Goal: Check status

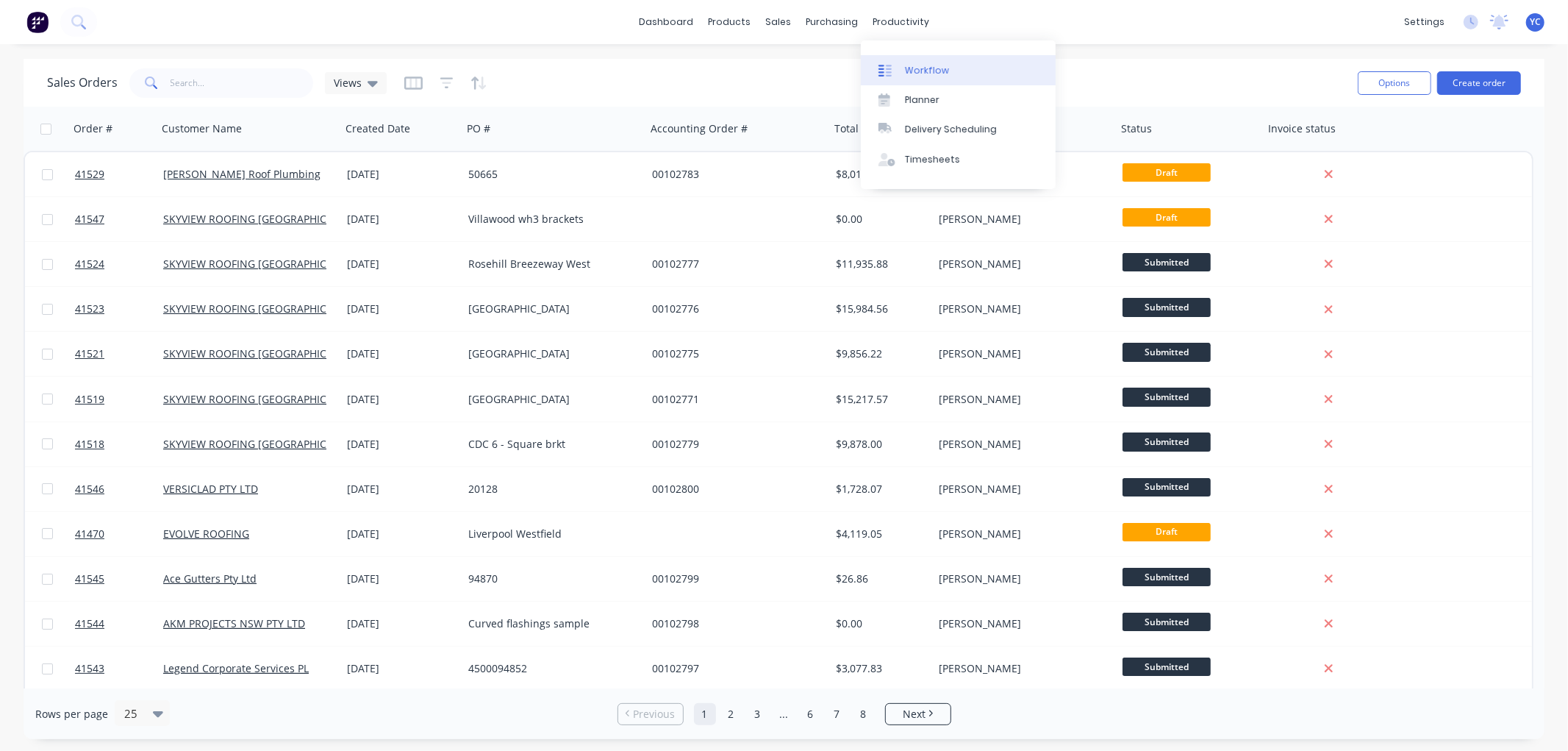
click at [915, 75] on div "Workflow" at bounding box center [926, 71] width 44 height 14
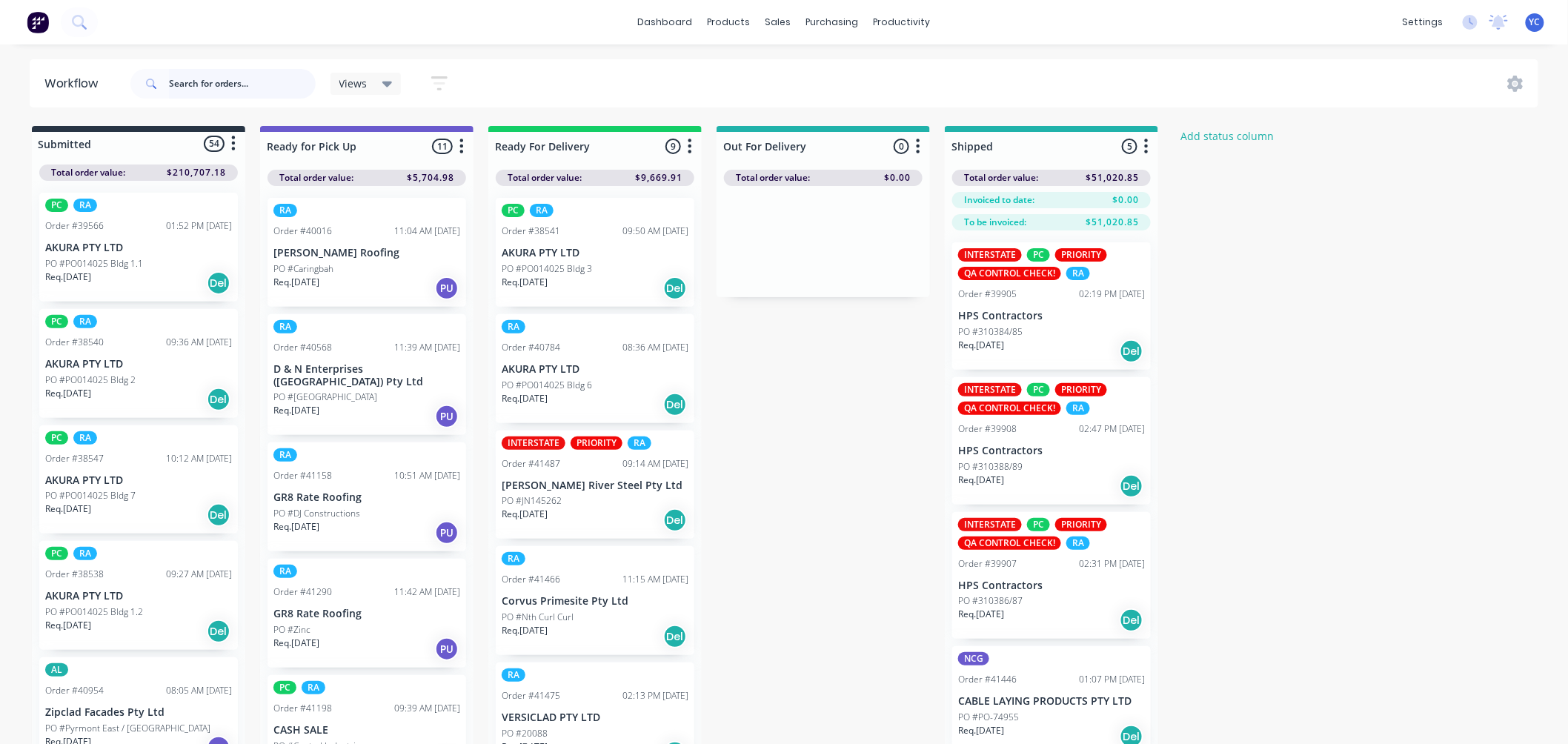
click at [240, 84] on input "text" at bounding box center [242, 83] width 147 height 29
drag, startPoint x: 545, startPoint y: 109, endPoint x: 449, endPoint y: 29, distance: 125.0
click at [841, 58] on div "dashboard products sales purchasing productivity dashboard products Product Cat…" at bounding box center [784, 328] width 1568 height 655
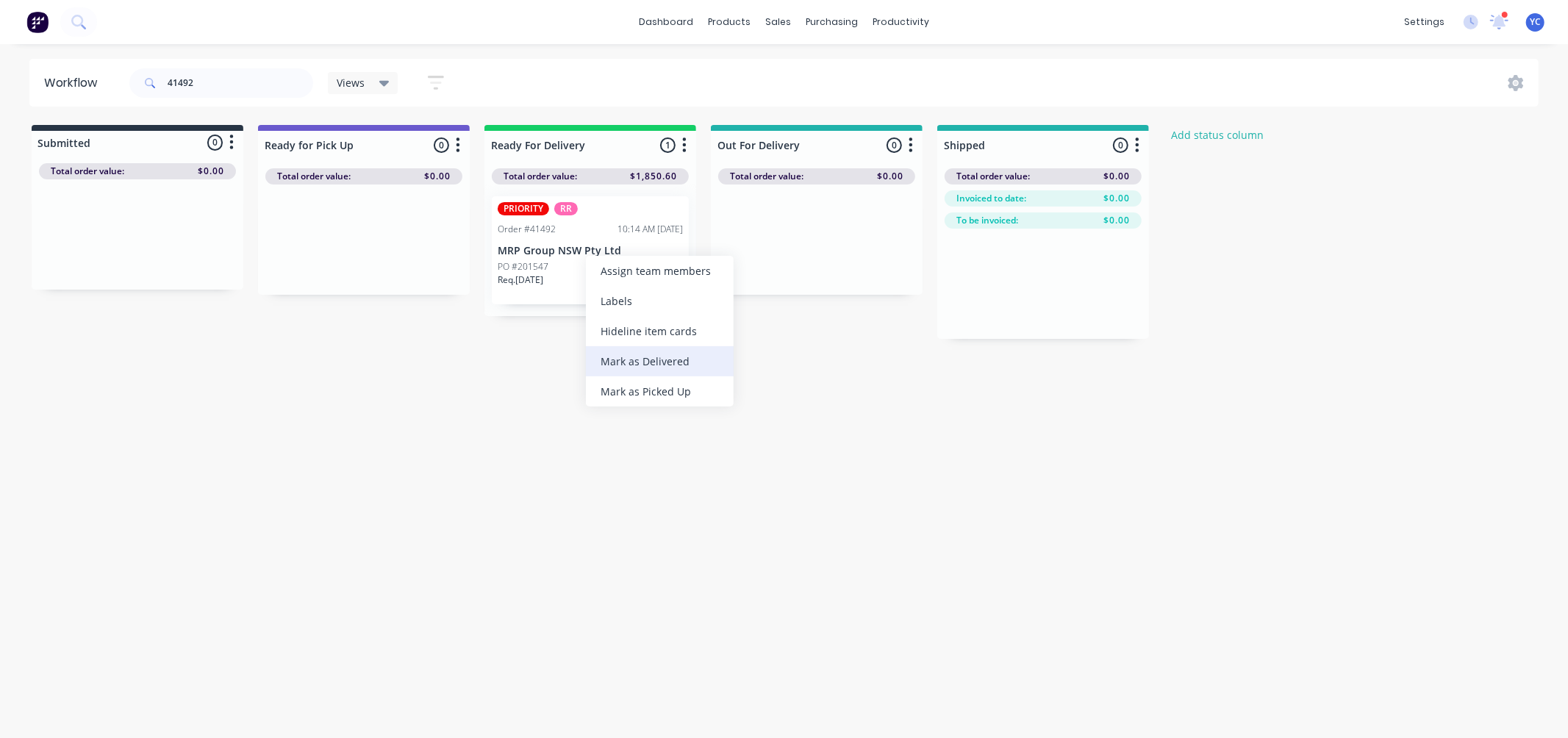
click at [653, 356] on div "Mark as Delivered" at bounding box center [659, 361] width 147 height 30
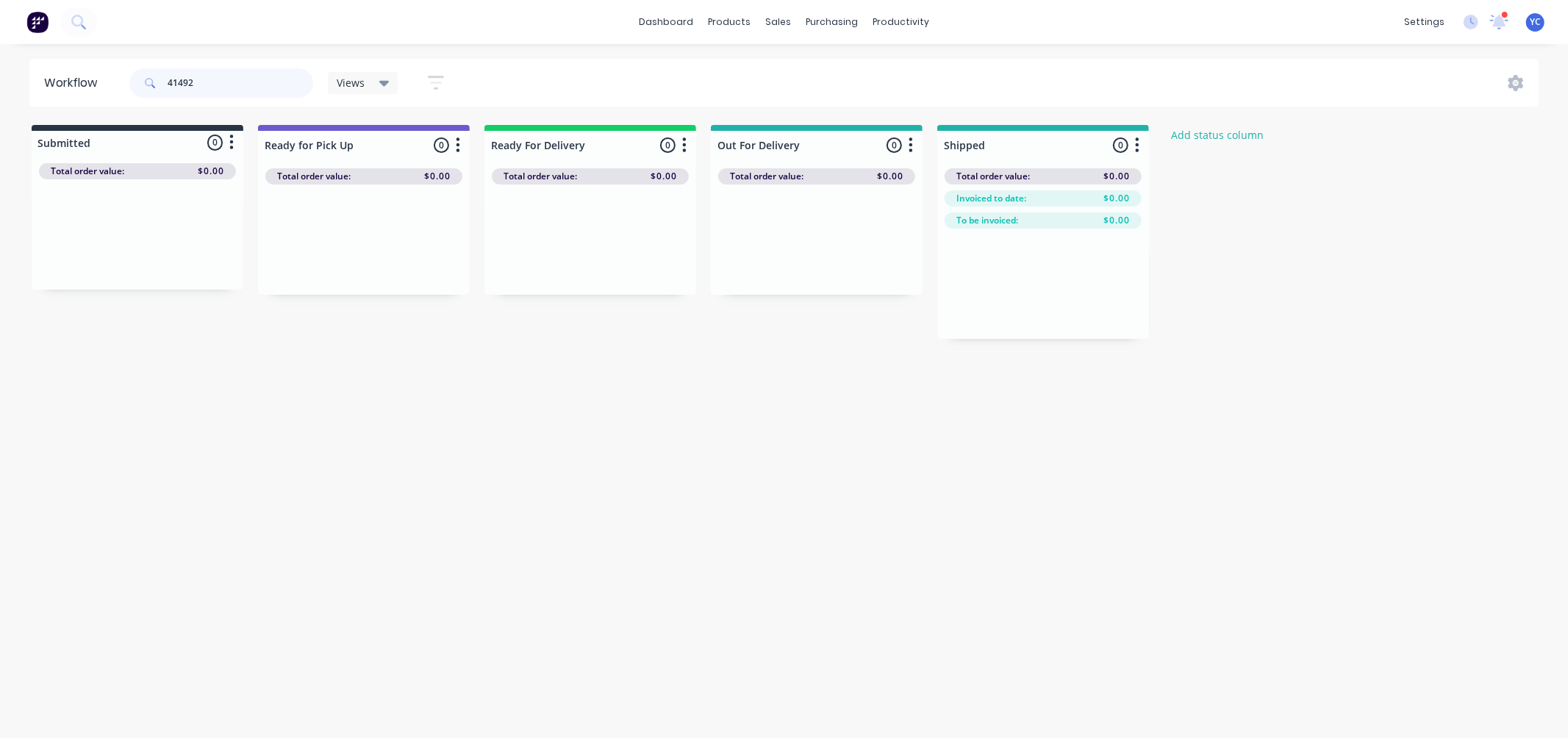
click at [228, 71] on input "41492" at bounding box center [240, 82] width 145 height 29
drag, startPoint x: 89, startPoint y: 234, endPoint x: 819, endPoint y: 236, distance: 730.0
click at [818, 239] on div "Submitted 1 Status colour #273444 hex #273444 Save Cancel Summaries Total order…" at bounding box center [788, 232] width 1599 height 214
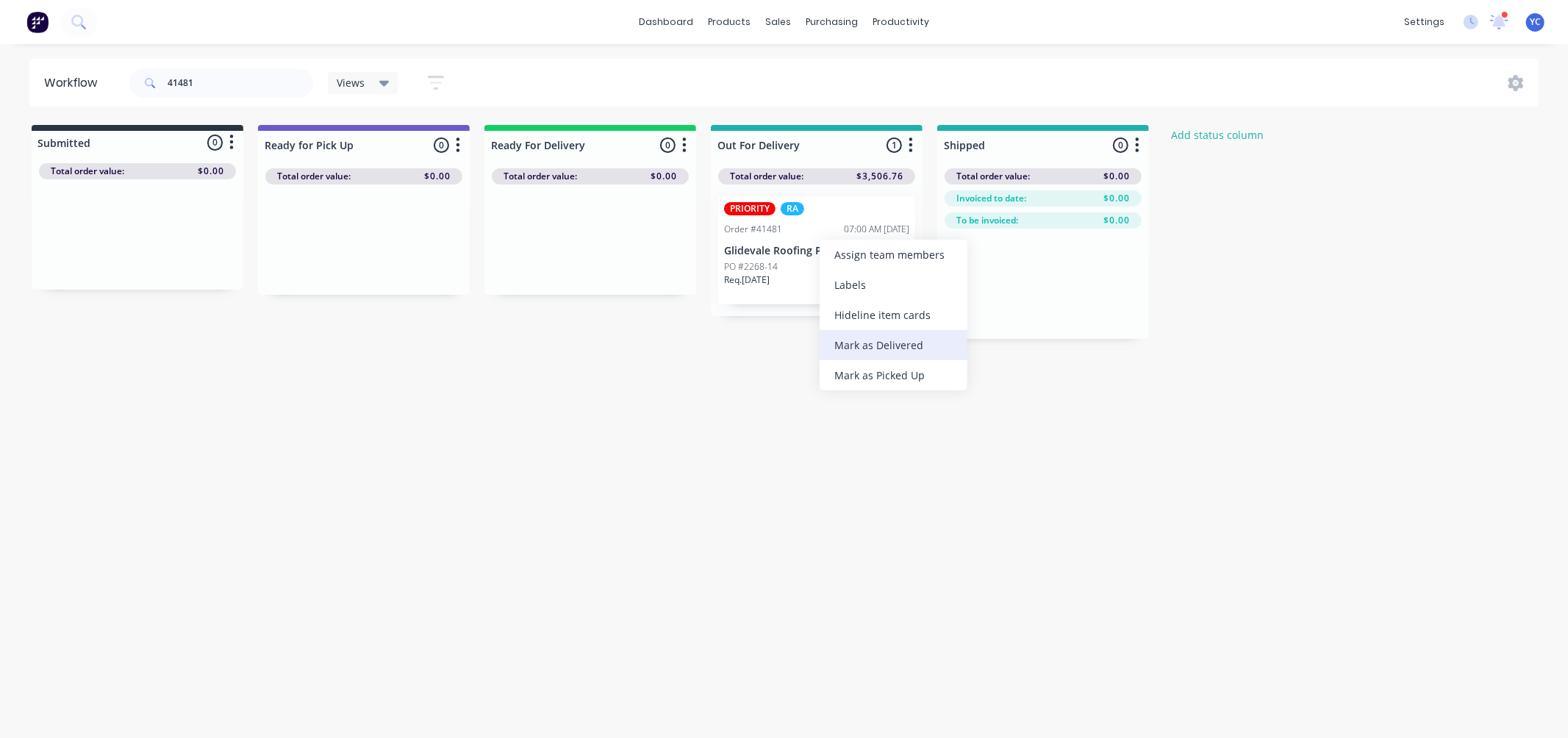
click at [862, 348] on div "Mark as Delivered" at bounding box center [893, 344] width 147 height 30
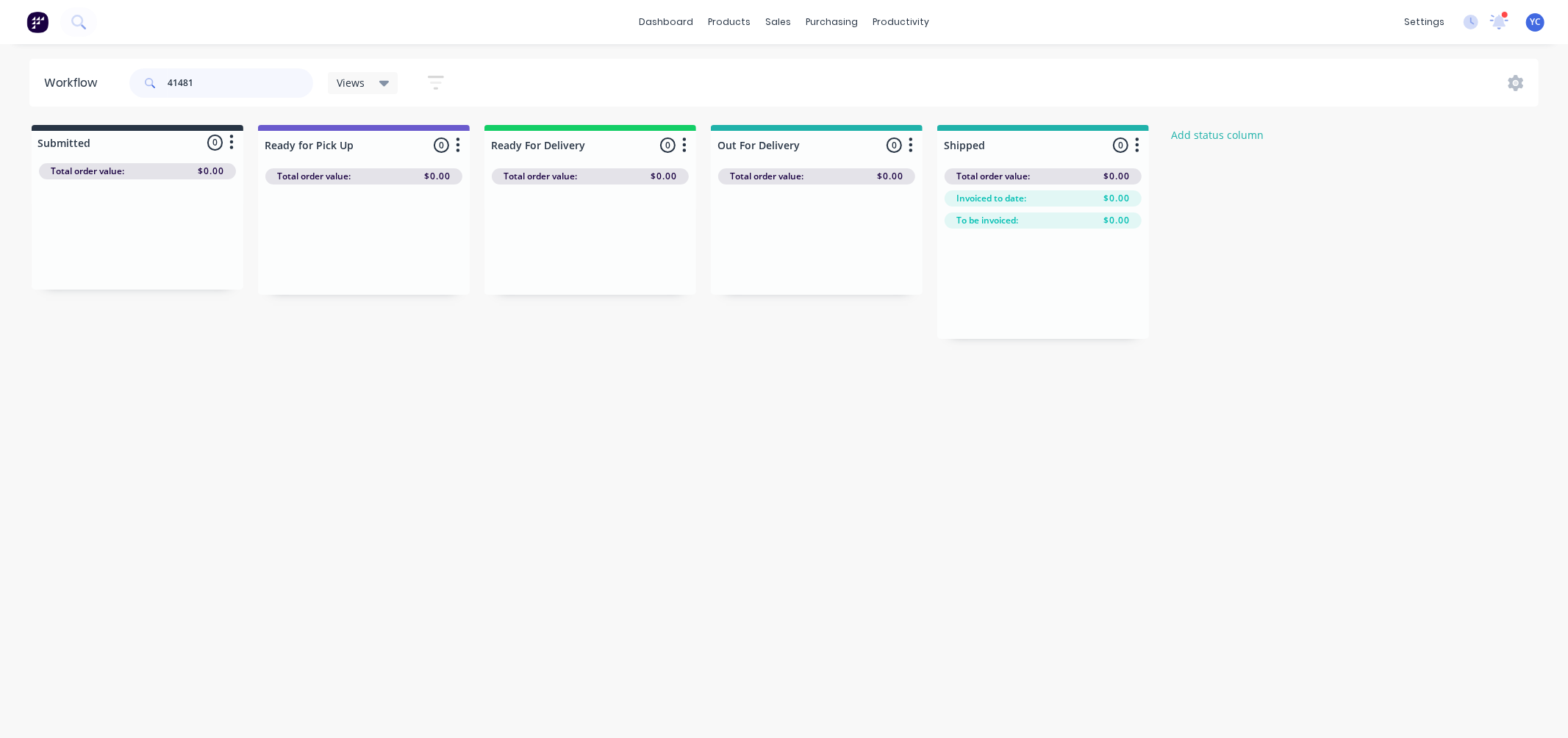
click at [193, 75] on input "41481" at bounding box center [240, 82] width 145 height 29
click at [271, 68] on input "41322" at bounding box center [240, 82] width 145 height 29
click at [269, 72] on input "41322" at bounding box center [240, 82] width 145 height 29
click at [260, 78] on input "41322" at bounding box center [240, 82] width 145 height 29
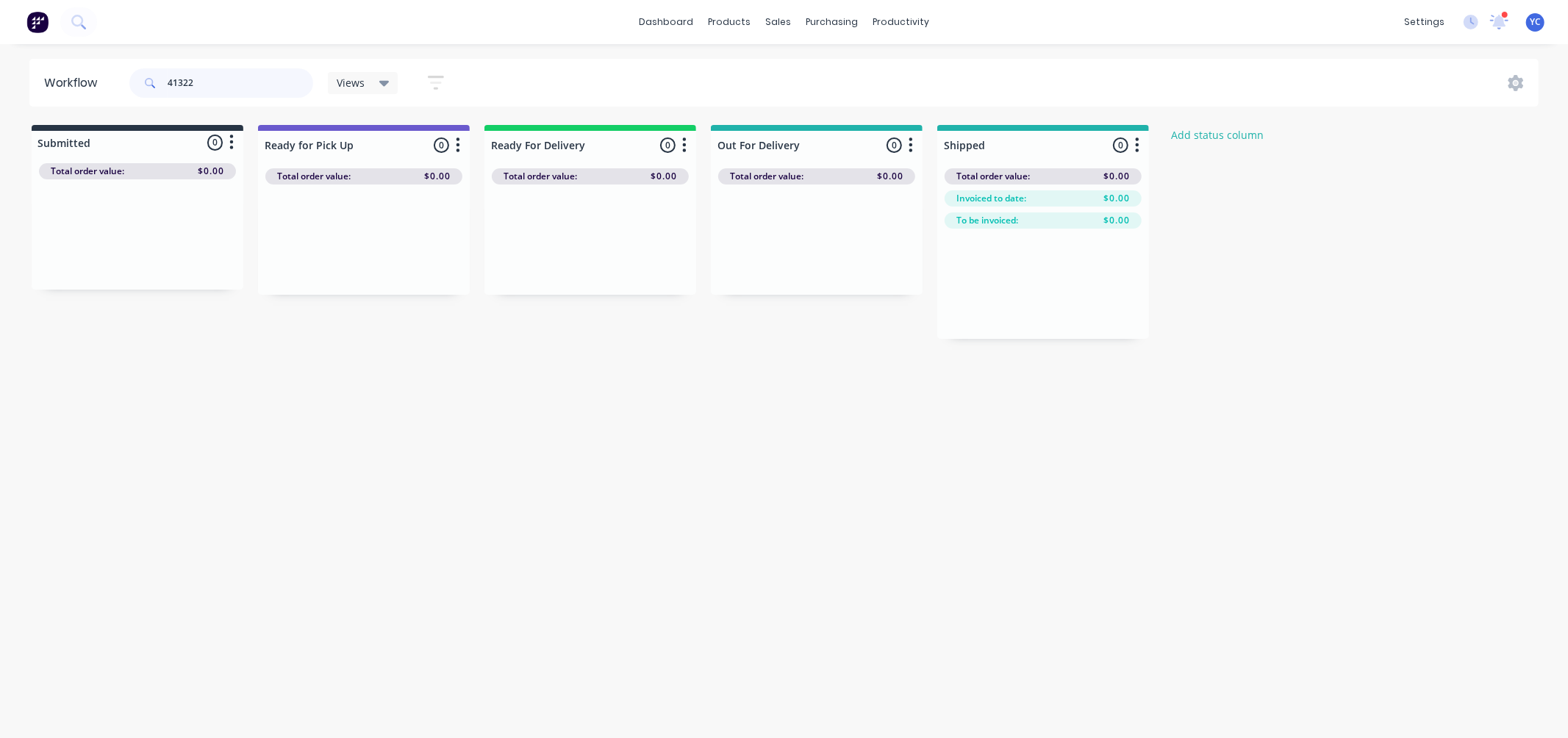
click at [260, 78] on input "41322" at bounding box center [240, 82] width 145 height 29
drag, startPoint x: 529, startPoint y: 269, endPoint x: 981, endPoint y: 247, distance: 452.5
click at [981, 247] on div "Submitted 0 Status colour #273444 hex #273444 Save Cancel Summaries Total order…" at bounding box center [788, 242] width 1599 height 236
drag, startPoint x: 176, startPoint y: 89, endPoint x: 197, endPoint y: 80, distance: 22.8
click at [177, 89] on input "41466" at bounding box center [240, 82] width 145 height 29
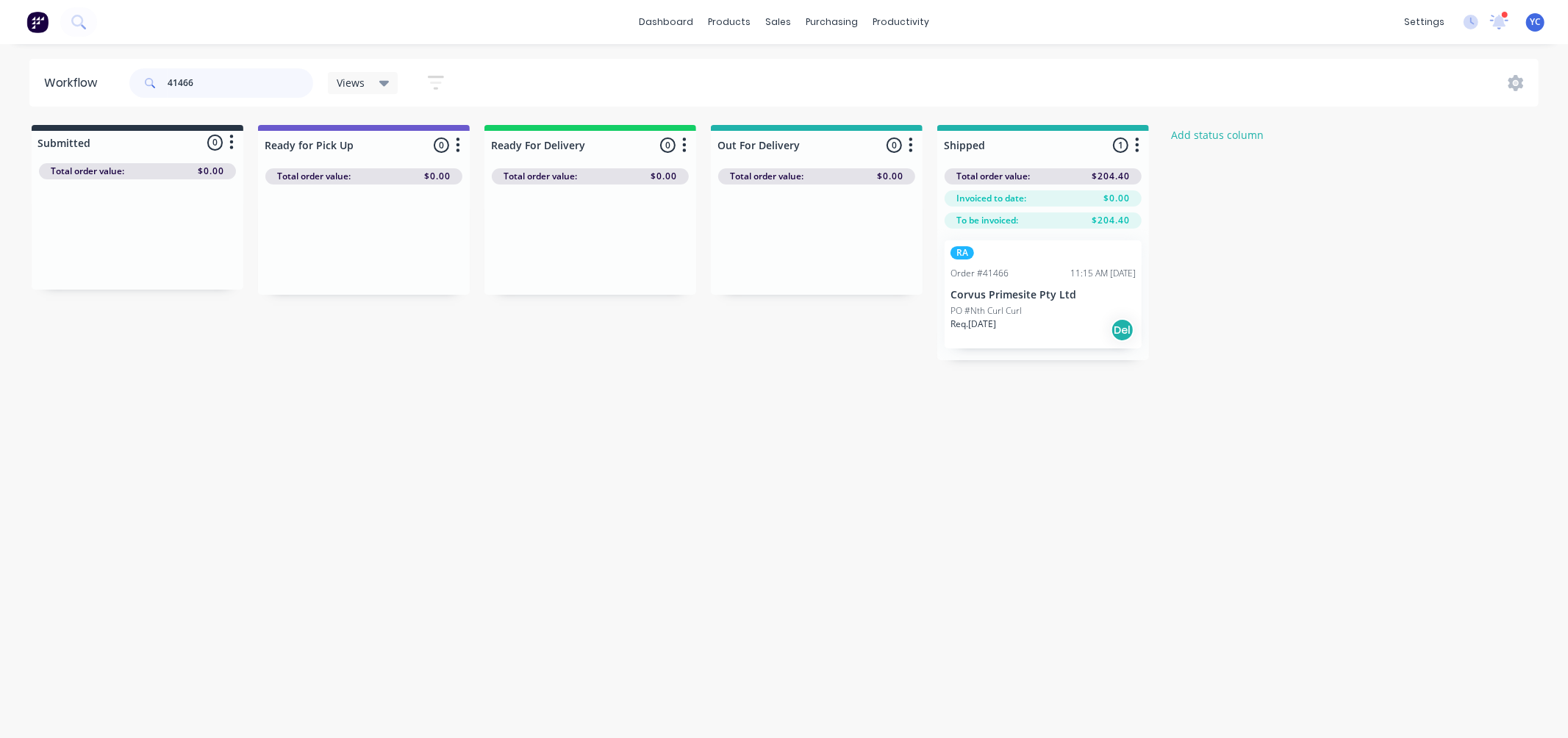
click at [206, 79] on input "41466" at bounding box center [240, 82] width 145 height 29
drag, startPoint x: 125, startPoint y: 243, endPoint x: 346, endPoint y: 244, distance: 221.0
click at [345, 245] on div "Submitted 1 Status colour #273444 hex #273444 Save Cancel Summaries Total order…" at bounding box center [788, 232] width 1599 height 214
type input "41527"
